Goal: Task Accomplishment & Management: Manage account settings

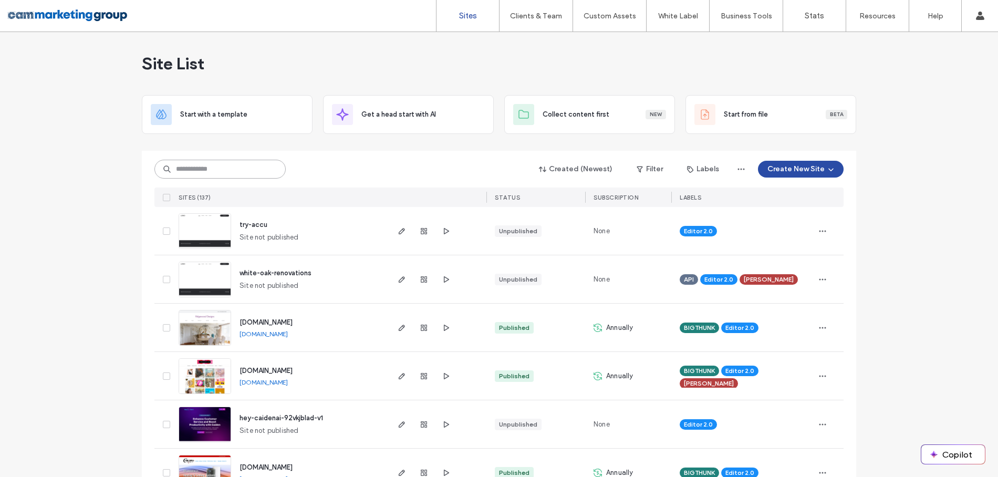
click at [223, 171] on input at bounding box center [219, 169] width 131 height 19
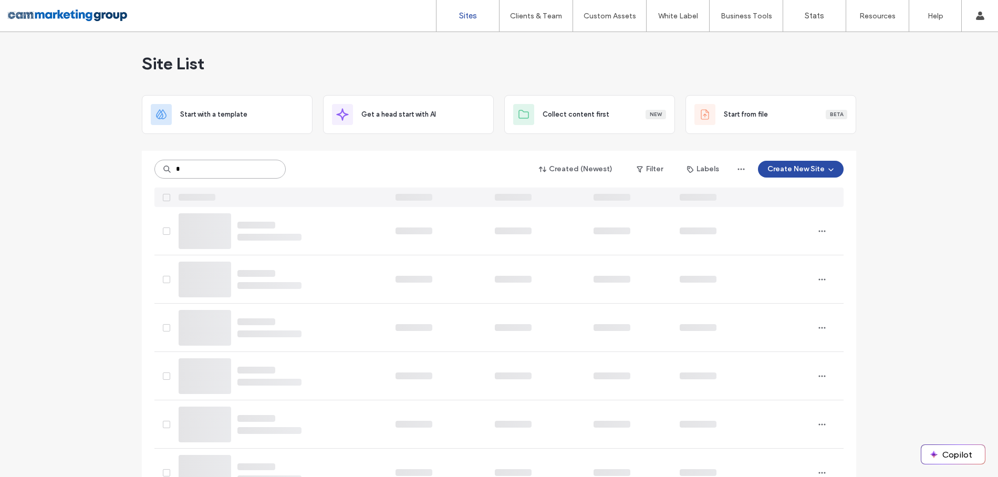
type input "*"
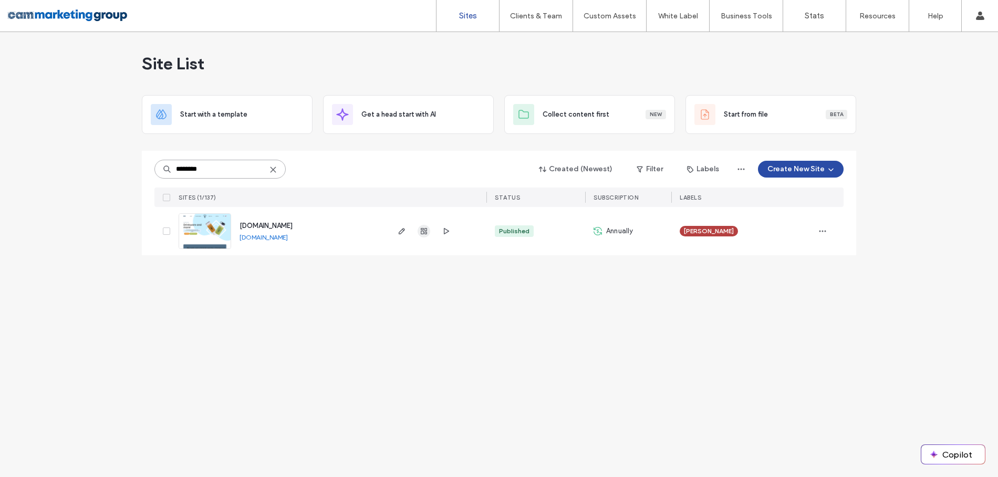
type input "********"
click at [426, 233] on use "button" at bounding box center [424, 231] width 6 height 6
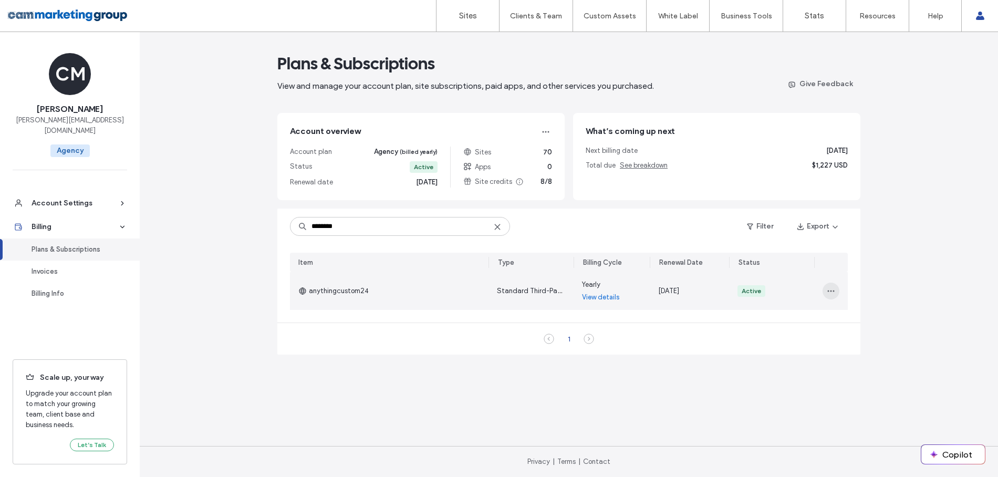
click at [830, 290] on use "button" at bounding box center [830, 291] width 7 height 2
click at [869, 317] on span "Change Subscription" at bounding box center [865, 318] width 66 height 11
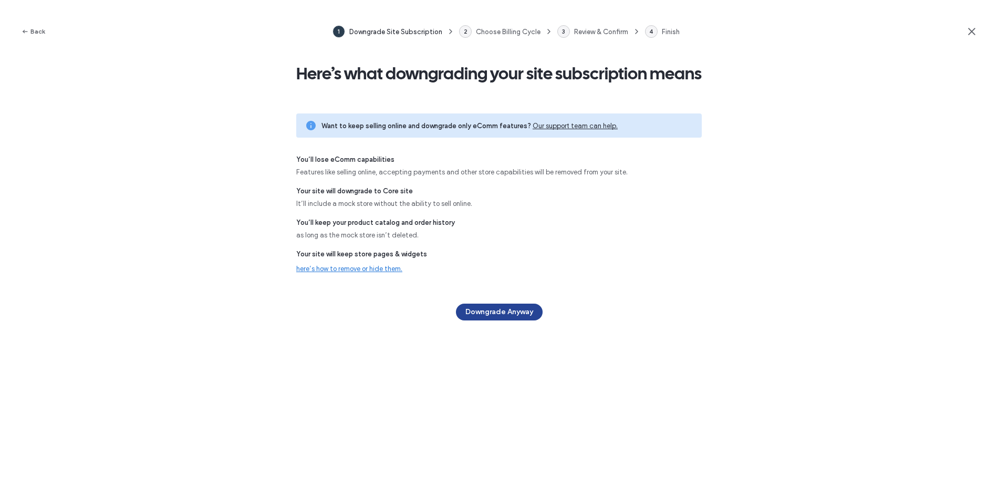
click at [508, 310] on button "Downgrade Anyway" at bounding box center [499, 312] width 87 height 17
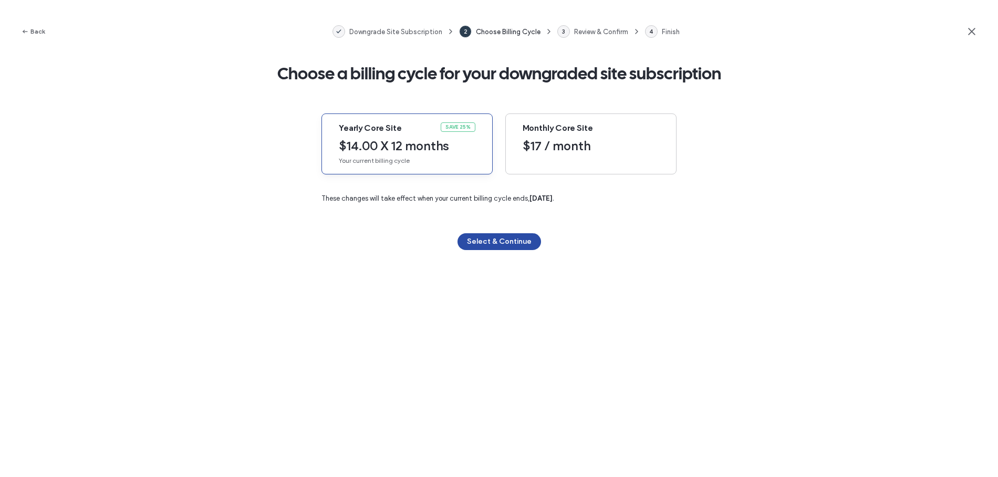
click at [966, 30] on div "Back Downgrade Site Subscription 2 Choose Billing Cycle 3 Review & Confirm 4 Fi…" at bounding box center [499, 31] width 998 height 63
click at [970, 30] on use at bounding box center [972, 31] width 6 height 6
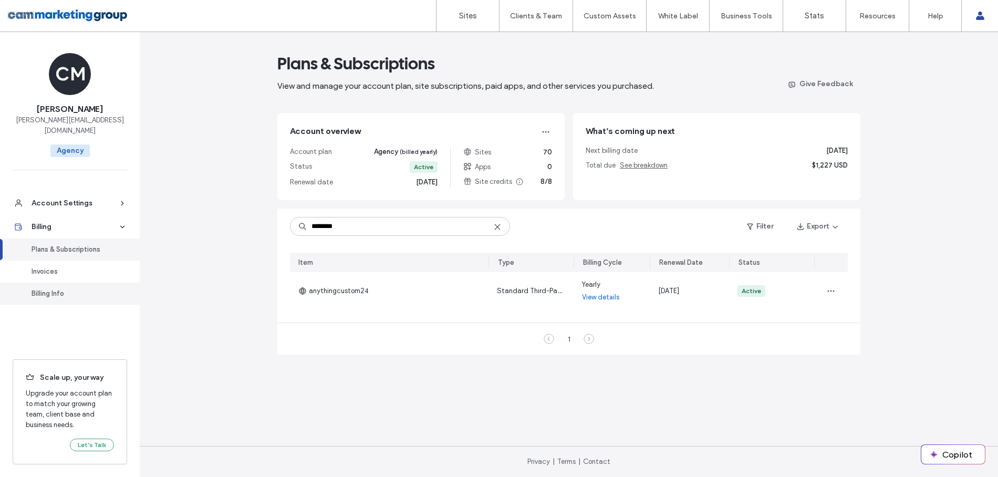
click at [58, 288] on div "Billing Info" at bounding box center [75, 293] width 86 height 11
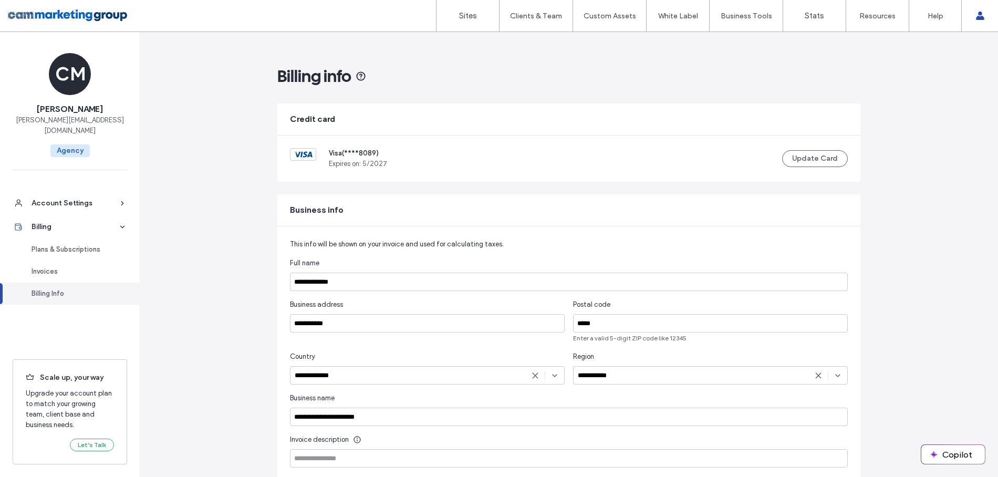
scroll to position [6, 0]
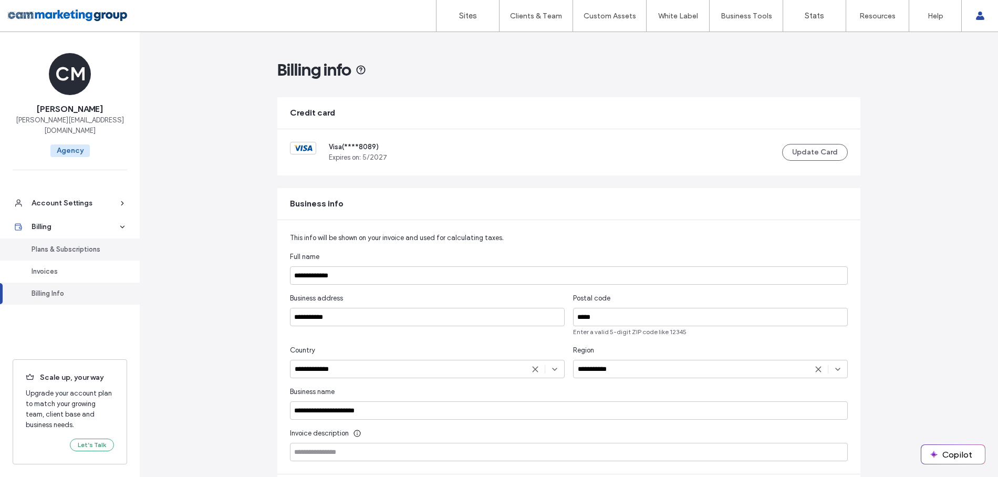
click at [78, 244] on div "Plans & Subscriptions" at bounding box center [75, 249] width 86 height 11
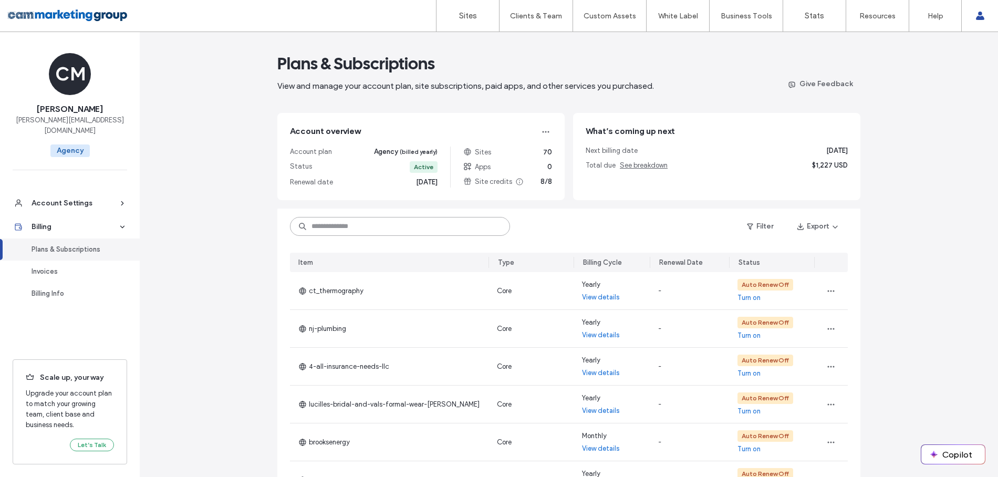
click at [418, 223] on input at bounding box center [400, 226] width 220 height 19
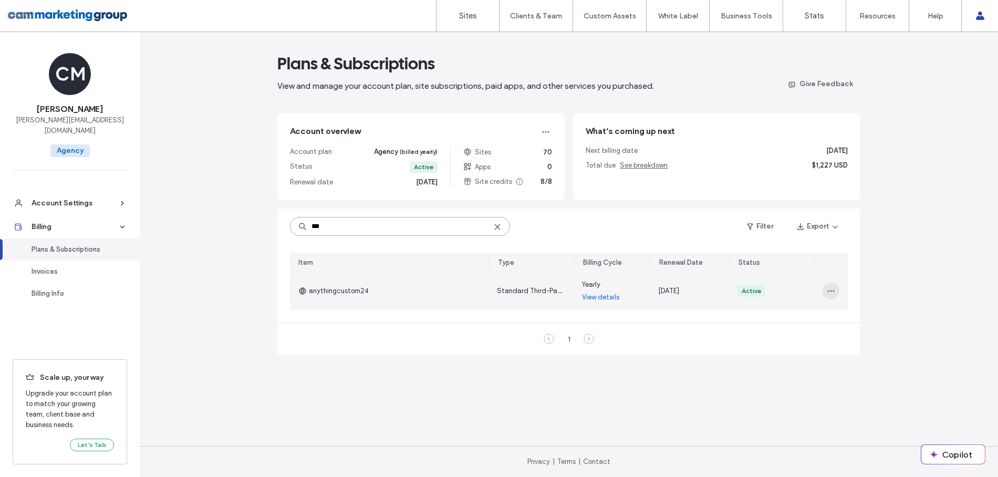
type input "***"
click at [835, 292] on span "button" at bounding box center [831, 291] width 17 height 17
click at [854, 358] on span "Turn Off Auto Renew" at bounding box center [864, 358] width 64 height 11
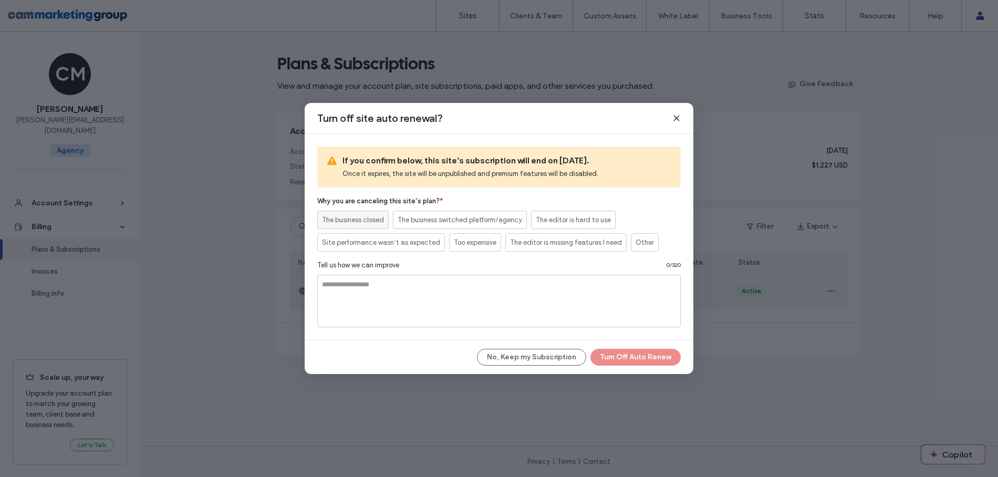
click at [378, 221] on span "The business closed" at bounding box center [353, 220] width 62 height 11
click at [636, 359] on button "Turn Off Auto Renew" at bounding box center [635, 357] width 90 height 17
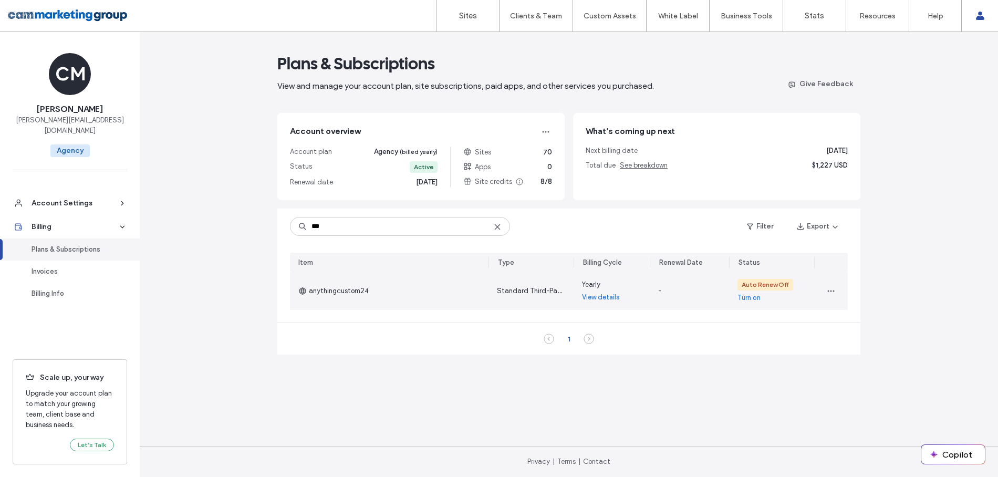
click at [600, 295] on link "View details" at bounding box center [601, 297] width 38 height 11
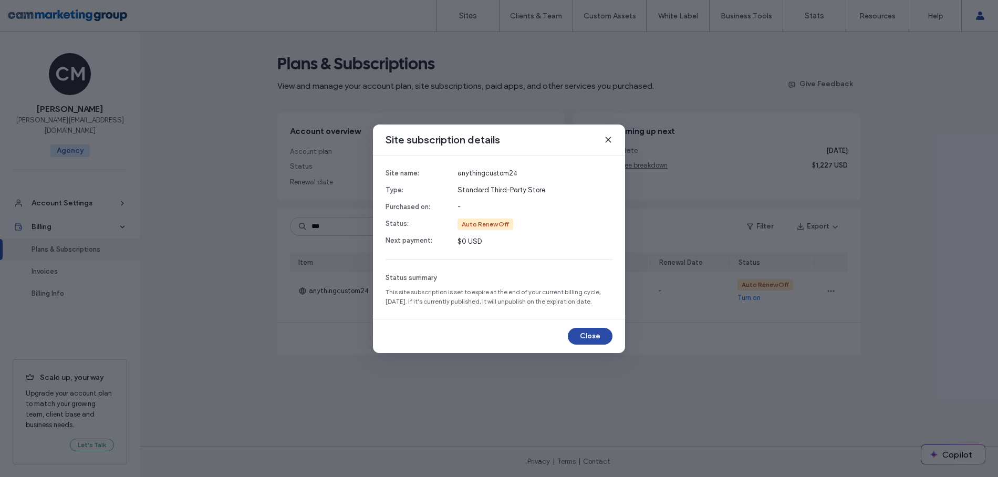
click at [606, 141] on icon at bounding box center [608, 140] width 8 height 8
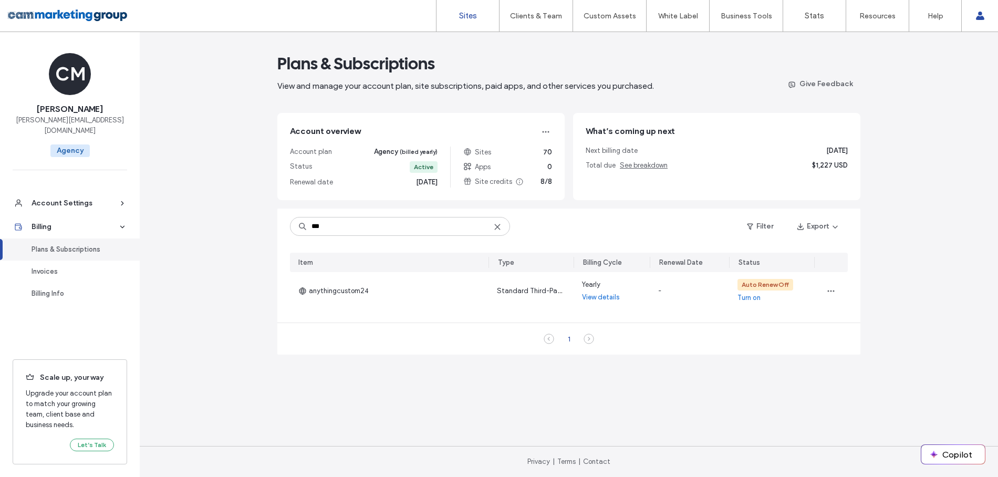
click at [467, 25] on link "Sites" at bounding box center [468, 16] width 63 height 32
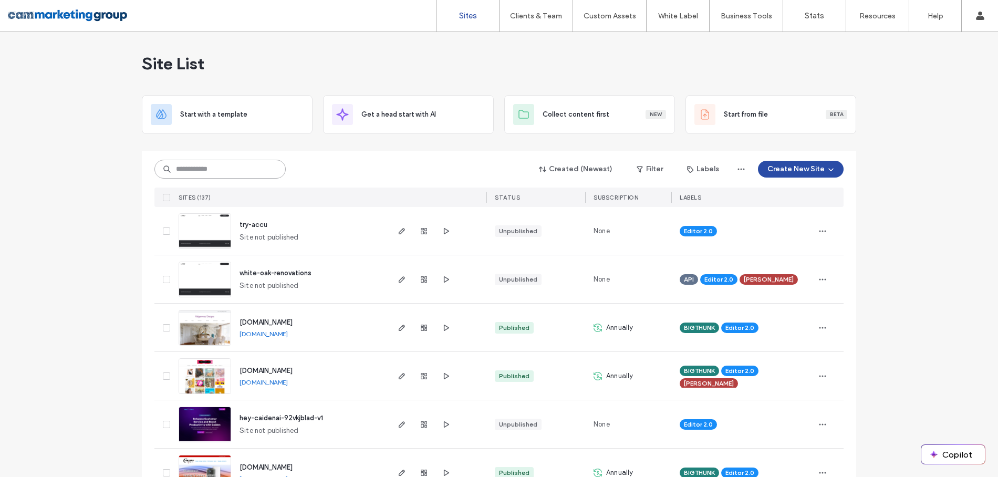
click at [226, 172] on input at bounding box center [219, 169] width 131 height 19
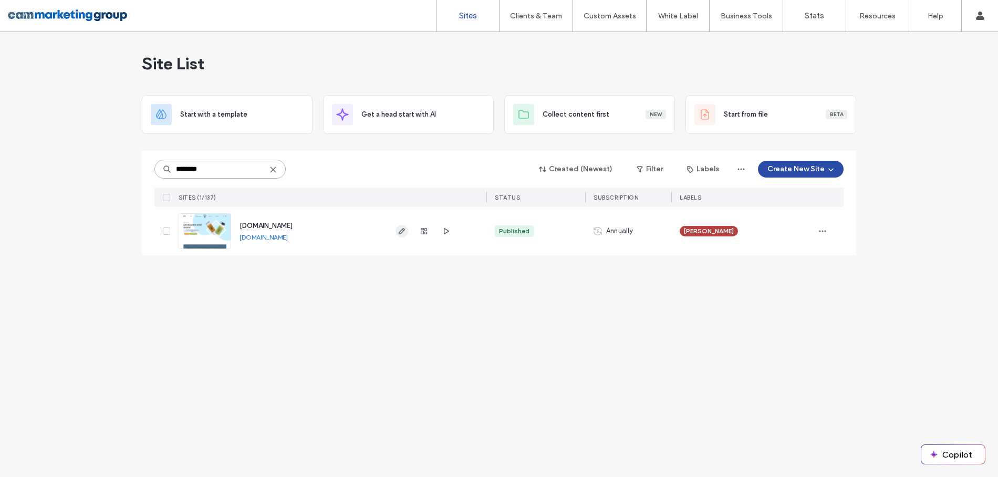
type input "********"
click at [399, 230] on icon "button" at bounding box center [402, 231] width 8 height 8
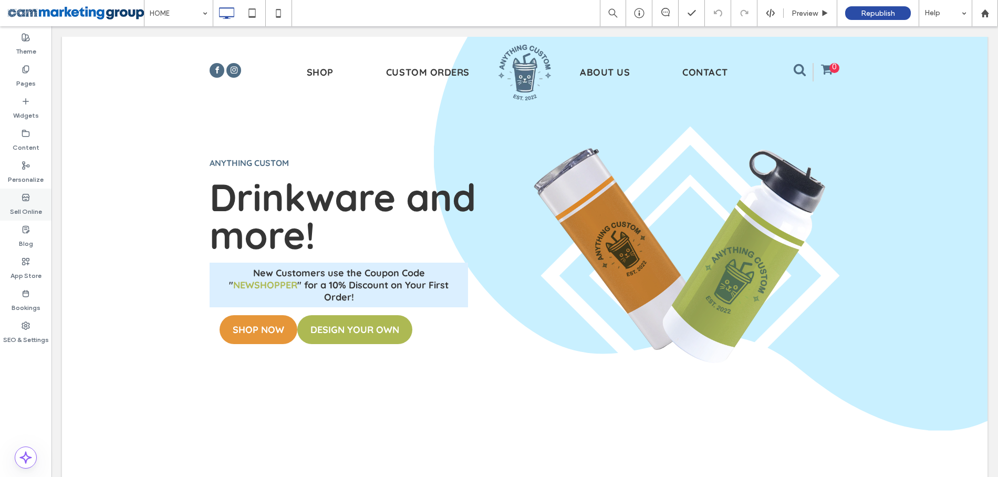
click at [24, 205] on label "Sell Online" at bounding box center [26, 209] width 32 height 15
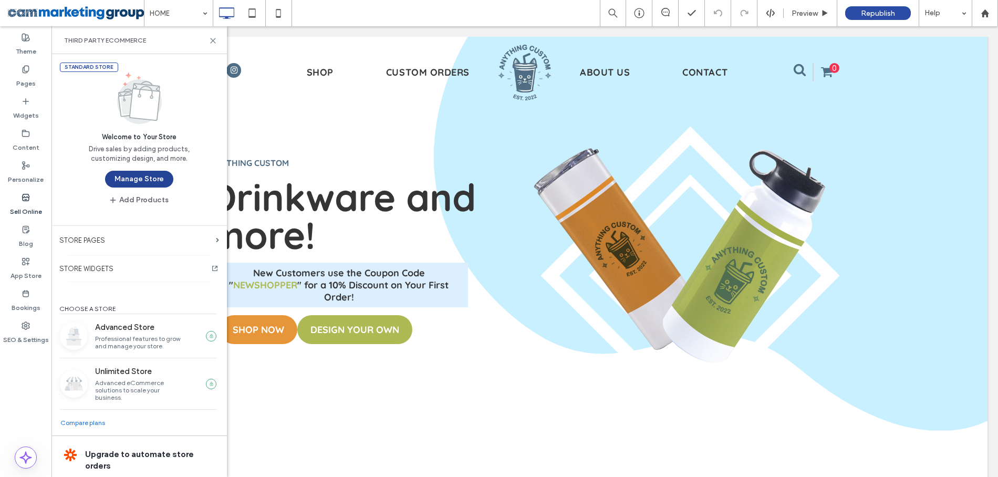
click at [135, 179] on button "Manage Store" at bounding box center [139, 179] width 68 height 17
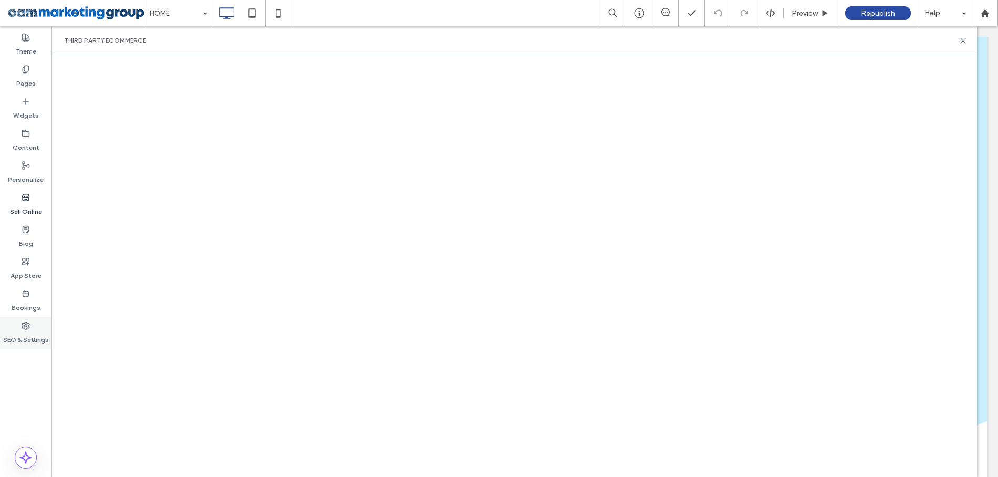
click at [18, 327] on div "SEO & Settings" at bounding box center [25, 333] width 51 height 32
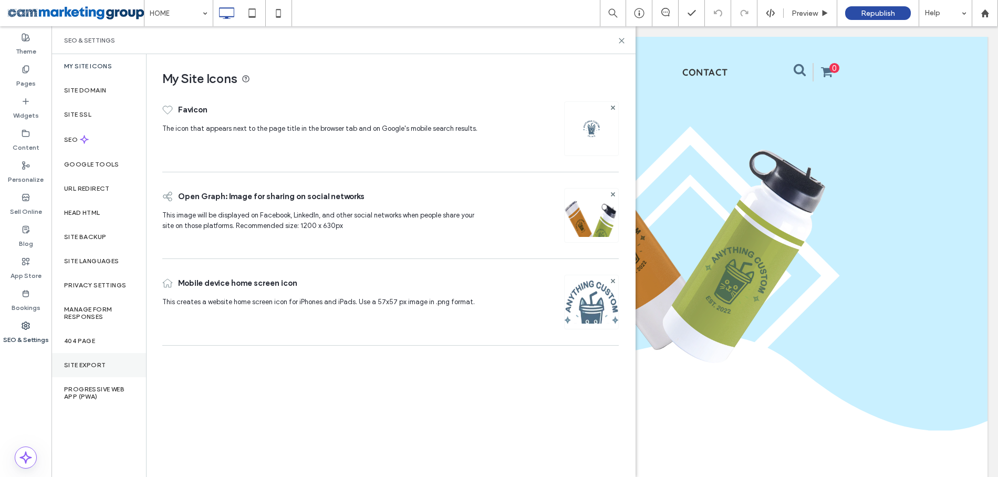
click at [101, 366] on label "Site Export" at bounding box center [84, 364] width 41 height 7
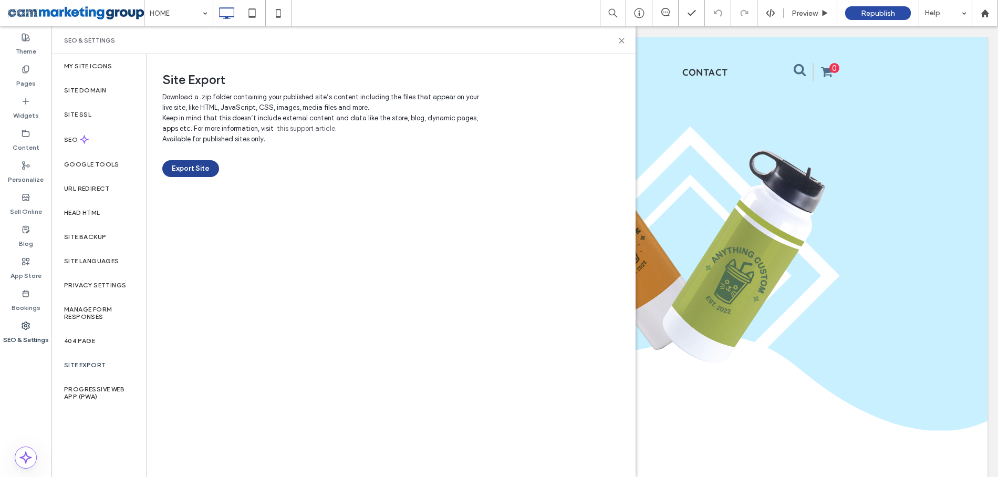
click at [169, 165] on button "Export Site" at bounding box center [190, 168] width 57 height 17
